Goal: Browse casually

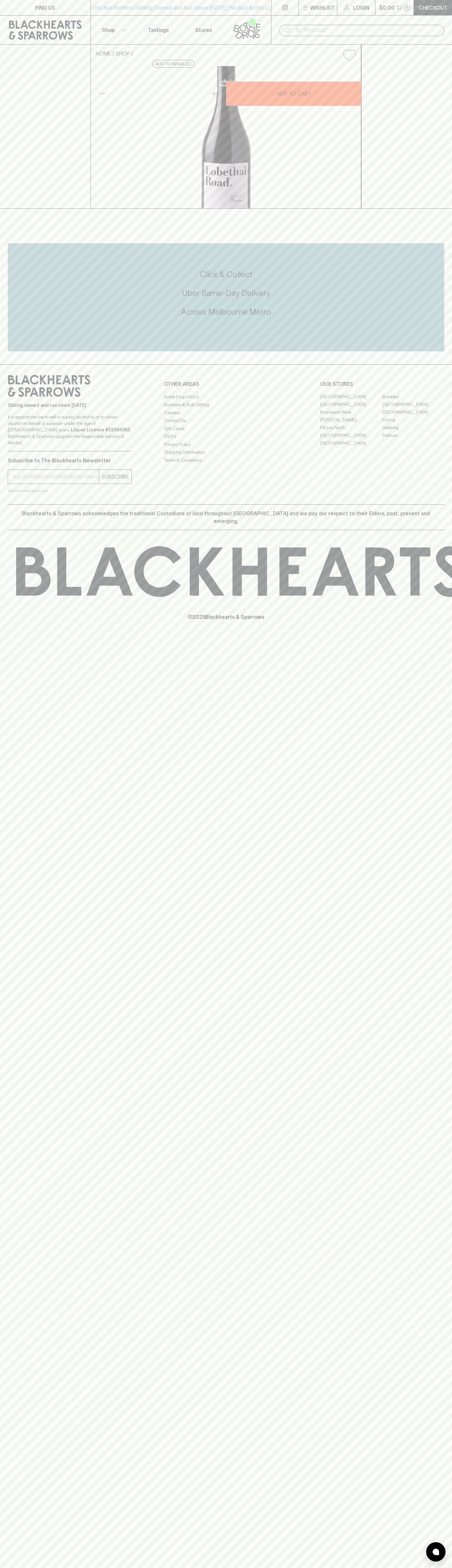
click at [275, 19] on div "​" at bounding box center [361, 30] width 181 height 29
click at [434, 955] on div "FIND US | No Bad Bottles | Sibling Owned and Run Since 2006 | No Bad Bottles | …" at bounding box center [226, 784] width 452 height 1568
click at [40, 1567] on html "FIND US | No Bad Bottles | Sibling Owned and Run Since 2006 | No Bad Bottles | …" at bounding box center [226, 784] width 452 height 1568
click at [0, 979] on div "FIND US | No Bad Bottles | Sibling Owned and Run Since 2006 | No Bad Bottles | …" at bounding box center [226, 784] width 452 height 1568
